Goal: Task Accomplishment & Management: Manage account settings

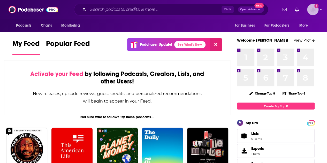
click at [313, 13] on img "Logged in as lcastillofinn" at bounding box center [312, 9] width 11 height 11
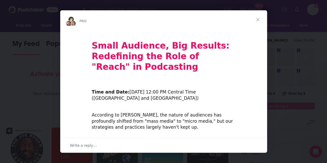
click at [260, 21] on span "Close" at bounding box center [258, 19] width 19 height 19
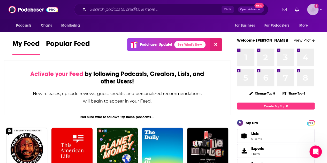
click at [313, 11] on img "Logged in as lcastillofinn" at bounding box center [312, 9] width 11 height 11
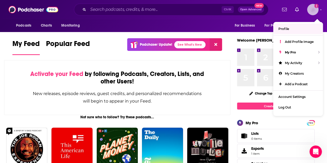
click at [295, 33] on link "Profile" at bounding box center [299, 29] width 50 height 11
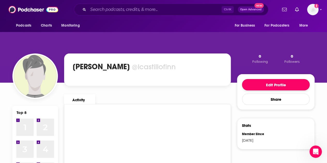
click at [258, 87] on button "Edit Profile" at bounding box center [276, 84] width 68 height 11
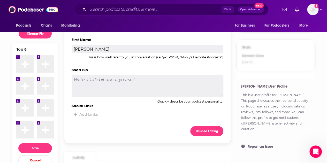
scroll to position [129, 0]
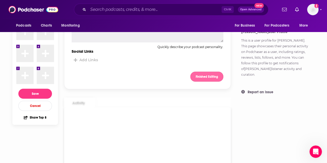
click at [221, 80] on button "Finished Editing" at bounding box center [206, 77] width 33 height 10
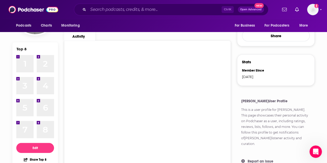
scroll to position [0, 0]
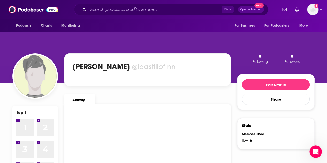
click at [324, 10] on div "Podcasts Charts Monitoring Ctrl K Open Advanced New For Business For Podcasters…" at bounding box center [163, 9] width 327 height 19
click at [322, 9] on icon "Show profile menu" at bounding box center [321, 9] width 2 height 3
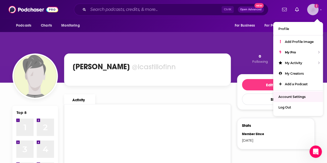
click at [303, 95] on span "Account Settings" at bounding box center [292, 97] width 27 height 4
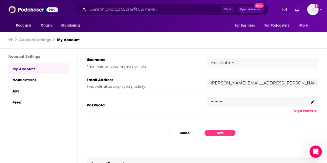
scroll to position [78, 0]
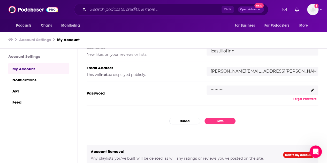
click at [311, 90] on icon at bounding box center [312, 90] width 3 height 3
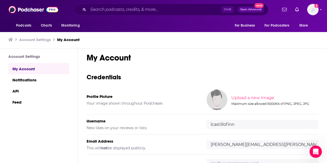
scroll to position [98, 0]
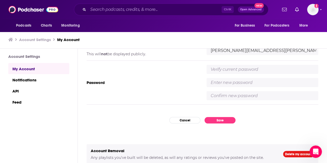
click at [225, 69] on input "text" at bounding box center [263, 69] width 112 height 9
type input "January28"
click at [225, 82] on input "text" at bounding box center [263, 82] width 112 height 9
type input "J"
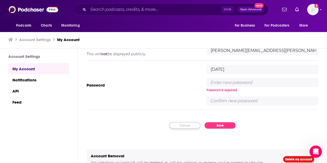
click at [190, 119] on div "My Account Credentials Profile Picture Your image shown throughout Podchaser. U…" at bounding box center [202, 106] width 249 height 115
click at [233, 72] on input "January28" at bounding box center [263, 69] width 112 height 9
click at [232, 84] on input "text" at bounding box center [263, 82] width 112 height 9
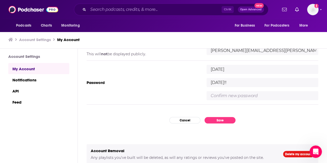
type input "January28!!"
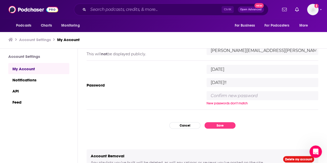
click at [225, 95] on input "text" at bounding box center [263, 95] width 112 height 9
type input "January28!!"
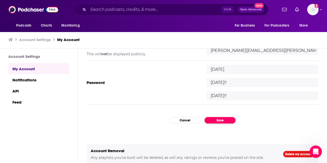
click at [218, 125] on div "My Account Credentials Profile Picture Your image shown throughout Podchaser. U…" at bounding box center [202, 106] width 249 height 115
click at [217, 120] on button "Save" at bounding box center [220, 120] width 31 height 6
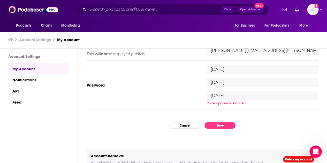
click at [233, 75] on div "January28 January28!! January28!! Current password incorrect." at bounding box center [263, 85] width 112 height 41
click at [186, 126] on button "Cancel" at bounding box center [184, 125] width 31 height 6
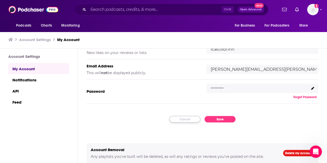
scroll to position [78, 0]
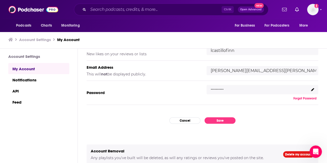
click at [301, 97] on button "Forgot Password" at bounding box center [305, 99] width 26 height 4
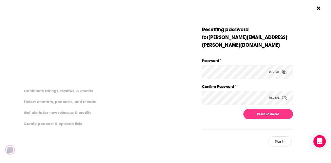
click at [284, 96] on icon "Dialog" at bounding box center [284, 98] width 5 height 4
click at [283, 70] on icon "Dialog" at bounding box center [284, 72] width 5 height 4
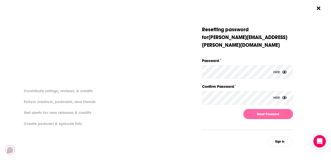
click at [283, 109] on button "Reset Password" at bounding box center [268, 114] width 50 height 10
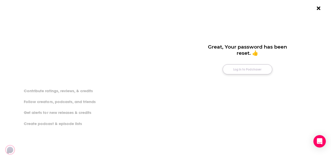
click at [252, 69] on button "Log in to Podchaser" at bounding box center [248, 69] width 50 height 10
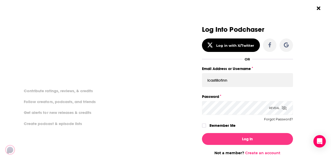
click at [293, 73] on div "Dialog" at bounding box center [293, 73] width 0 height 0
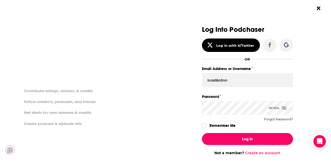
click at [230, 139] on button "Log In" at bounding box center [247, 139] width 91 height 12
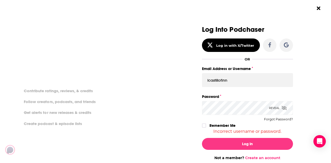
click at [284, 106] on icon "Dialog" at bounding box center [284, 108] width 5 height 4
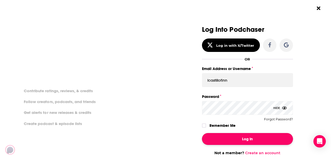
click at [238, 134] on button "Log In" at bounding box center [247, 139] width 91 height 12
